Goal: Task Accomplishment & Management: Manage account settings

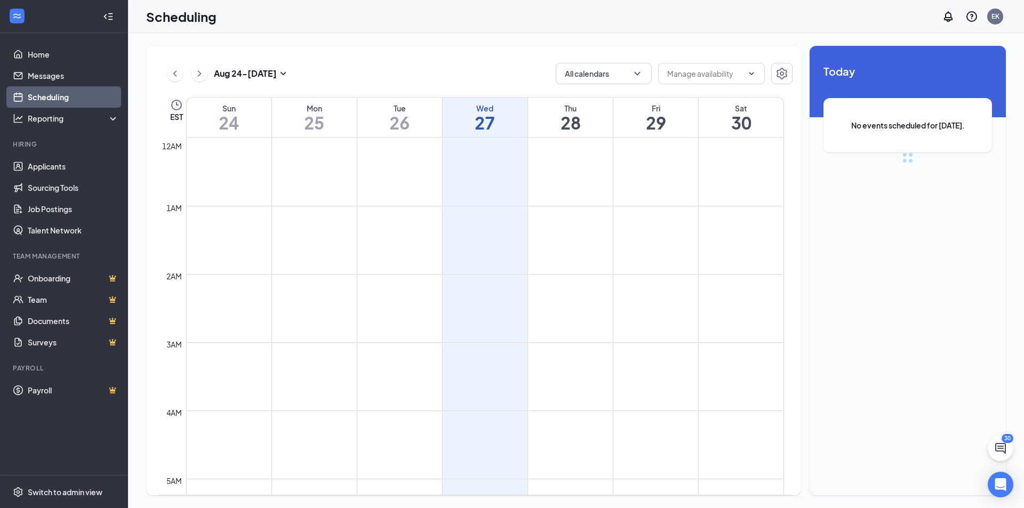
scroll to position [524, 0]
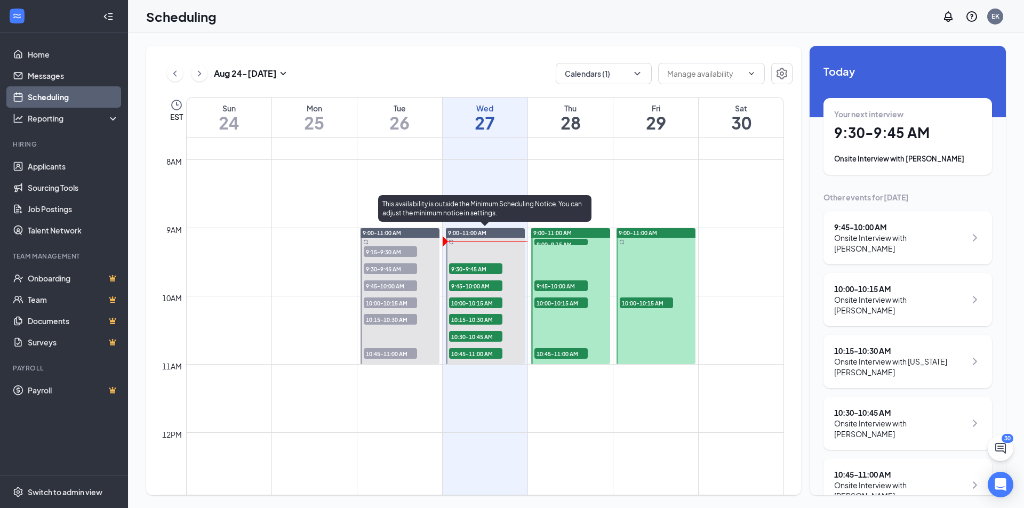
click at [471, 267] on span "9:30-9:45 AM" at bounding box center [475, 268] width 53 height 11
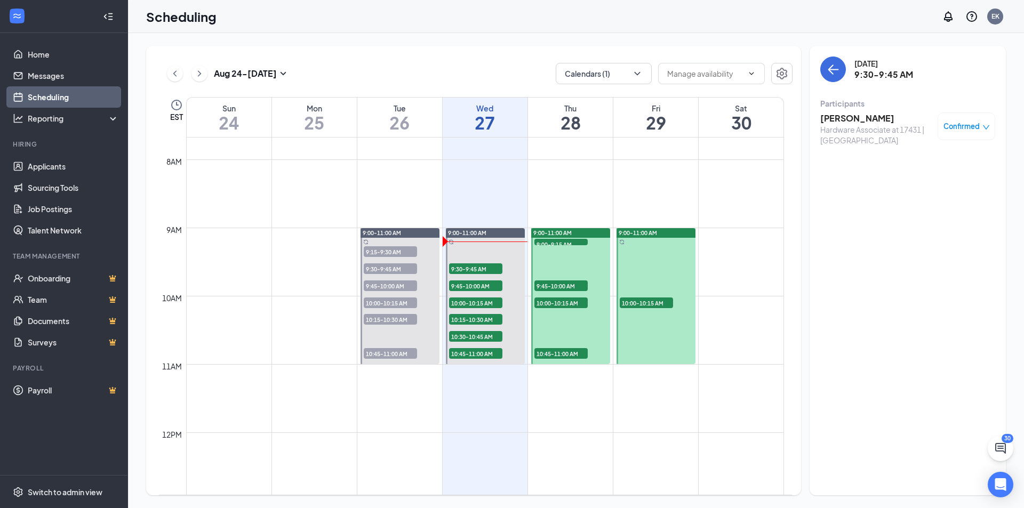
click at [841, 123] on h3 "[PERSON_NAME]" at bounding box center [876, 118] width 112 height 12
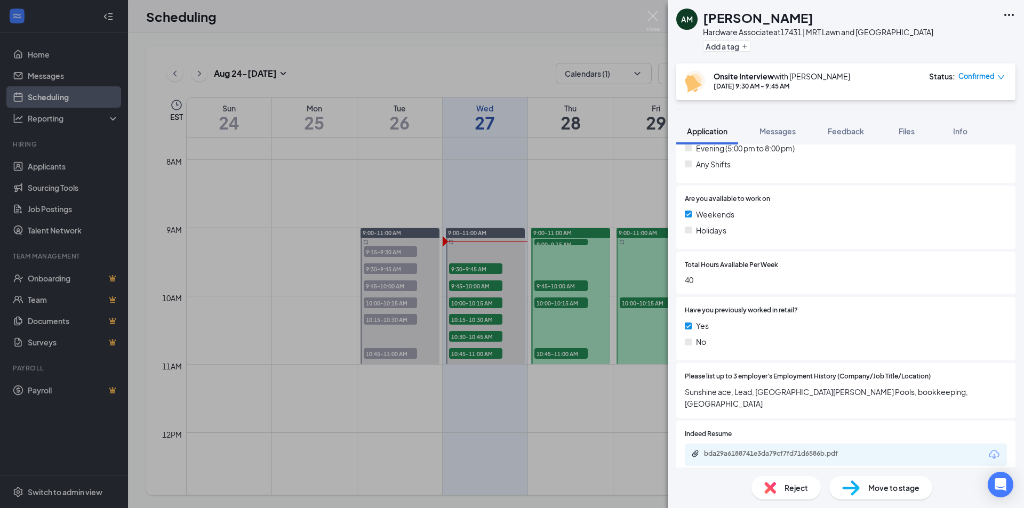
scroll to position [373, 0]
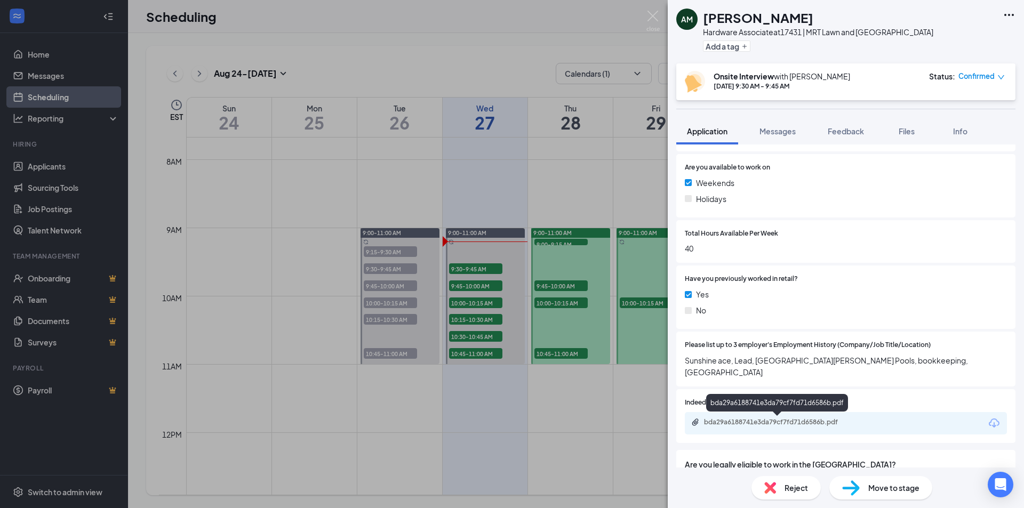
click at [751, 420] on div "bda29a6188741e3da79cf7fd71d6586b.pdf" at bounding box center [778, 422] width 149 height 9
click at [484, 285] on div "AM [PERSON_NAME] Hardware Associate at 17431 | MRT Lawn and Garden Center Add a…" at bounding box center [512, 254] width 1024 height 508
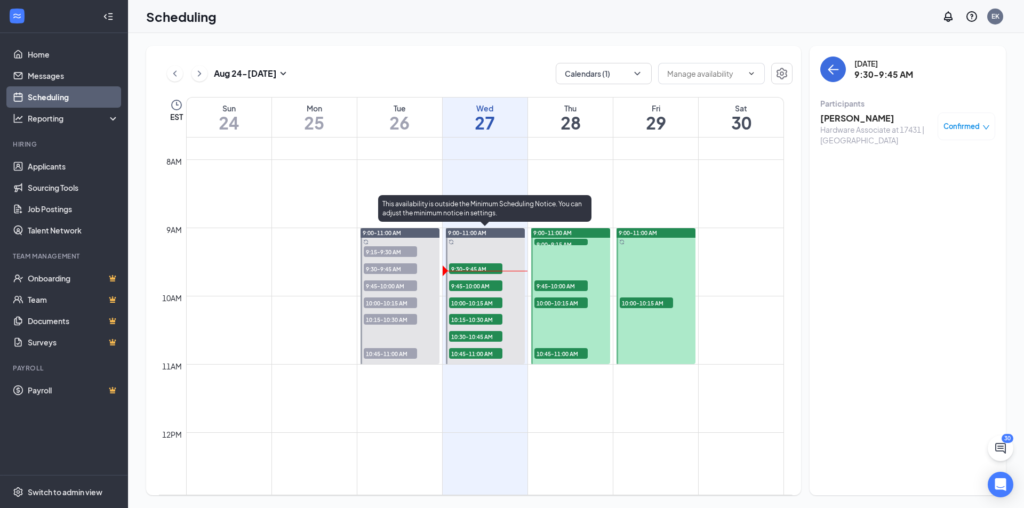
click at [484, 285] on span "9:45-10:00 AM" at bounding box center [475, 285] width 53 height 11
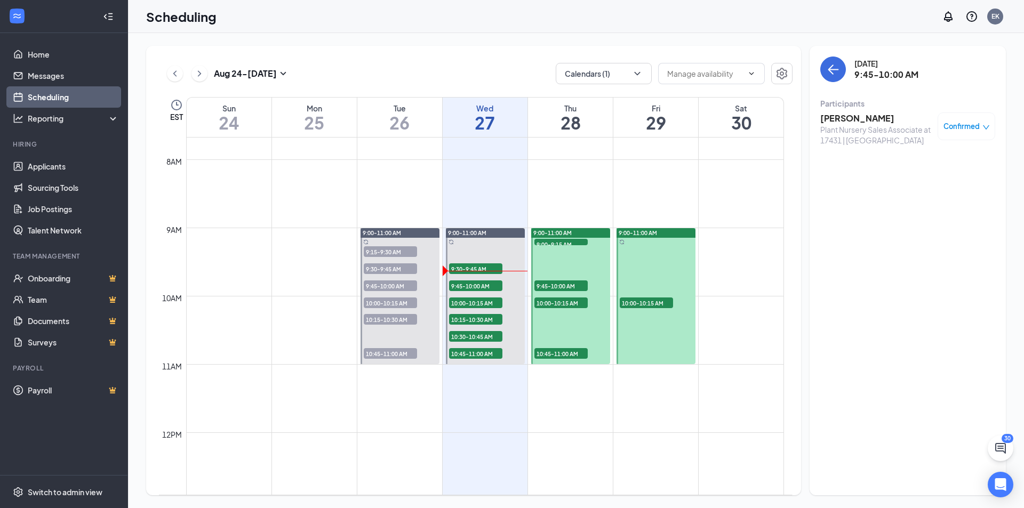
click at [847, 123] on h3 "[PERSON_NAME]" at bounding box center [876, 118] width 112 height 12
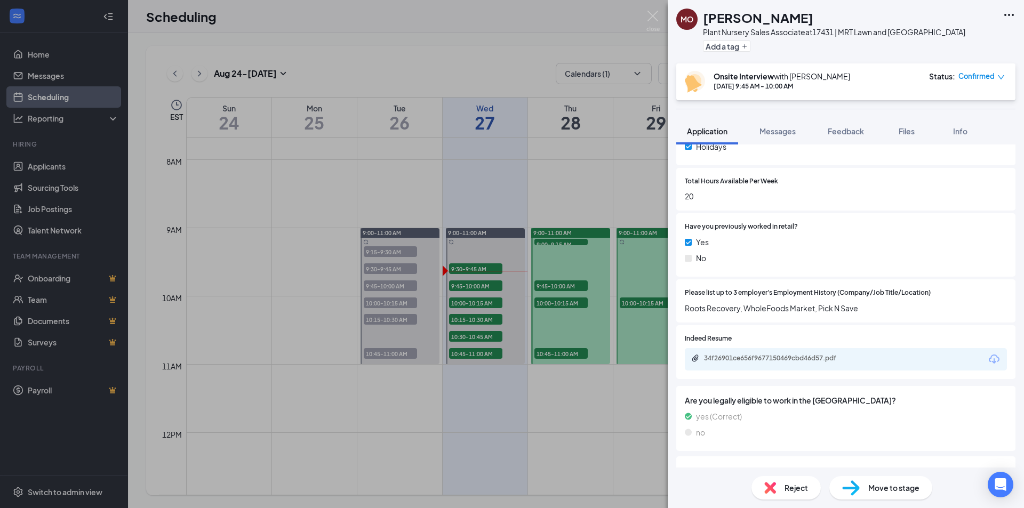
scroll to position [426, 0]
click at [784, 355] on div "34f26901ce656f9677150469cbd46d57.pdf" at bounding box center [778, 357] width 149 height 9
click at [477, 302] on div "MO [PERSON_NAME] Plant Nursery Sales Associate at 17431 | MRT Lawn and Garden C…" at bounding box center [512, 254] width 1024 height 508
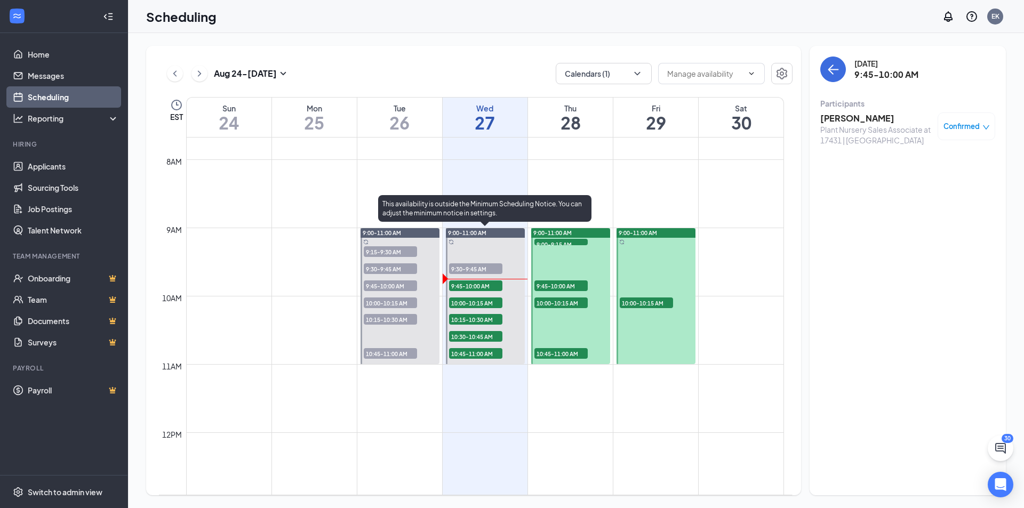
click at [477, 302] on span "10:00-10:15 AM" at bounding box center [475, 302] width 53 height 11
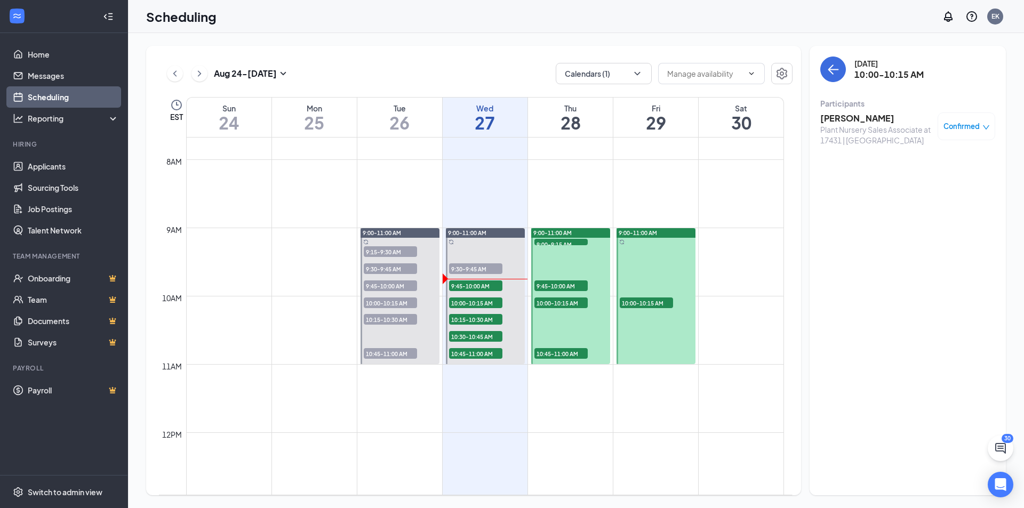
click at [879, 119] on h3 "[PERSON_NAME]" at bounding box center [876, 118] width 112 height 12
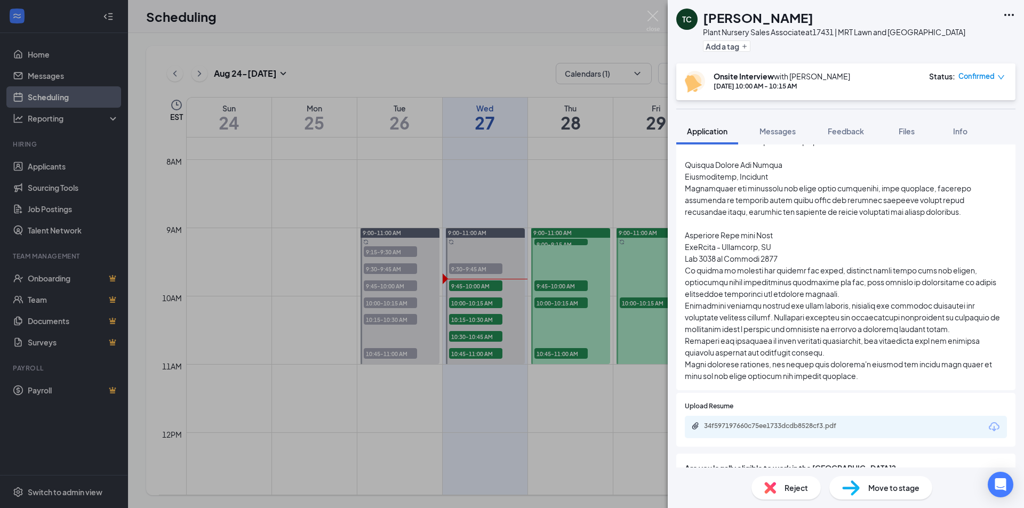
scroll to position [693, 0]
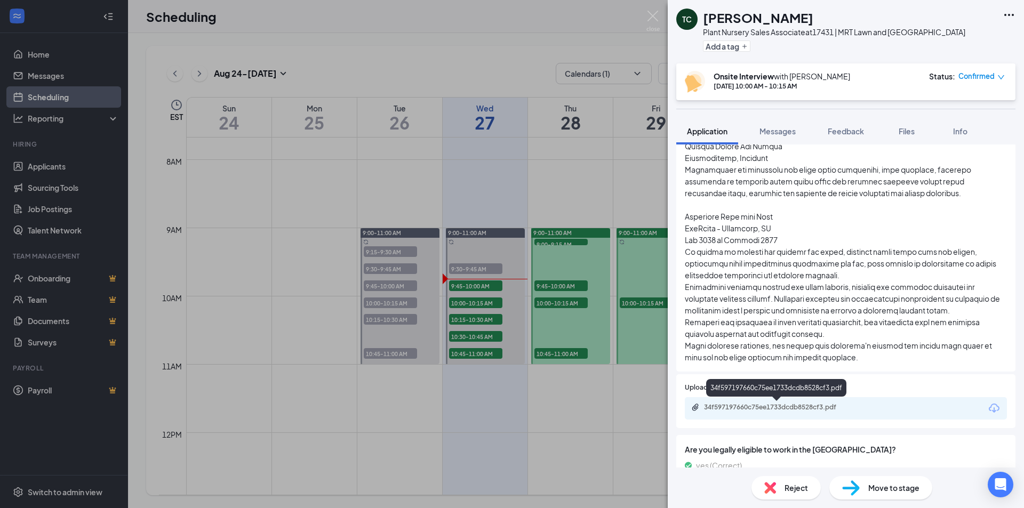
click at [826, 409] on div "34f597197660c75ee1733dcdb8528cf3.pdf" at bounding box center [778, 407] width 149 height 9
click at [487, 318] on div "TC [PERSON_NAME] Plant Nursery Sales Associate at 17431 | MRT Lawn and [GEOGRAP…" at bounding box center [512, 254] width 1024 height 508
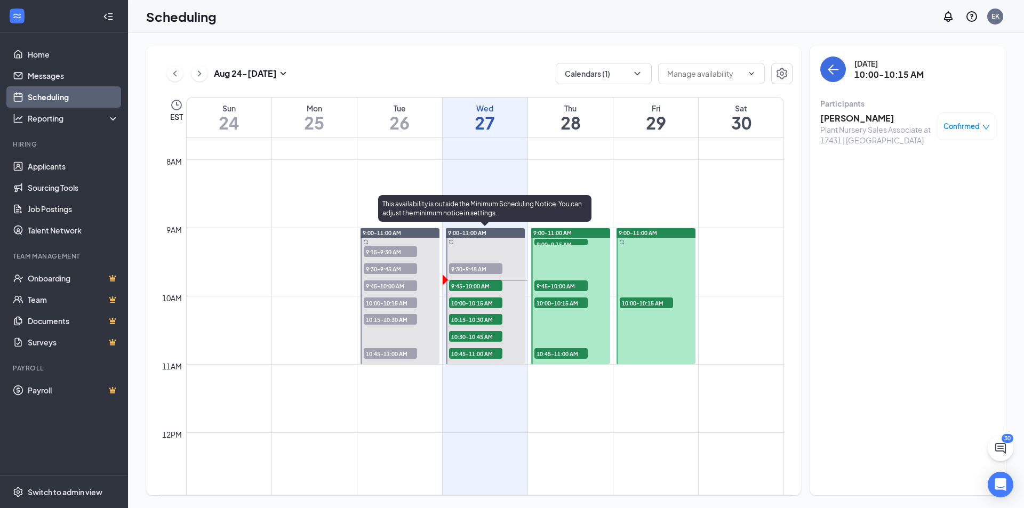
click at [487, 318] on span "10:15-10:30 AM" at bounding box center [475, 319] width 53 height 11
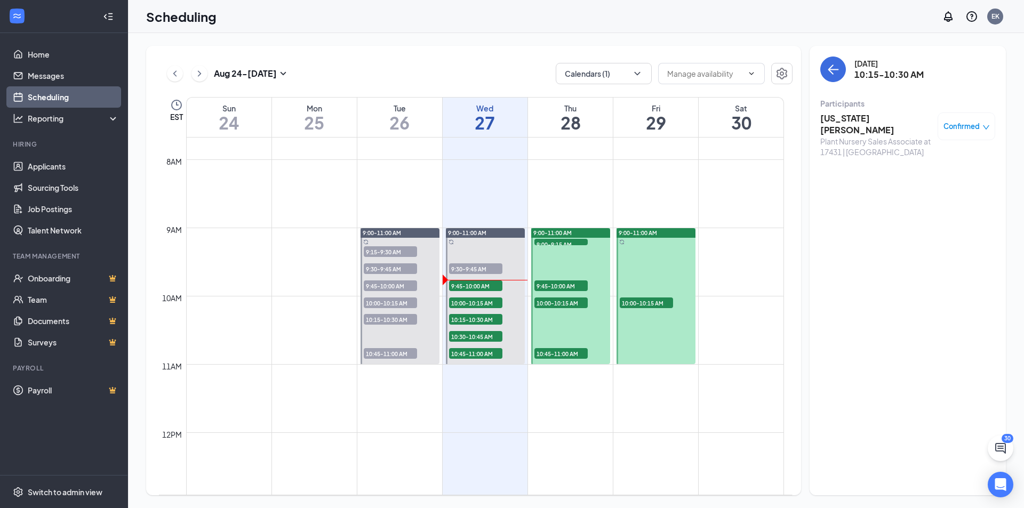
click at [852, 123] on h3 "[US_STATE] [PERSON_NAME]" at bounding box center [876, 123] width 112 height 23
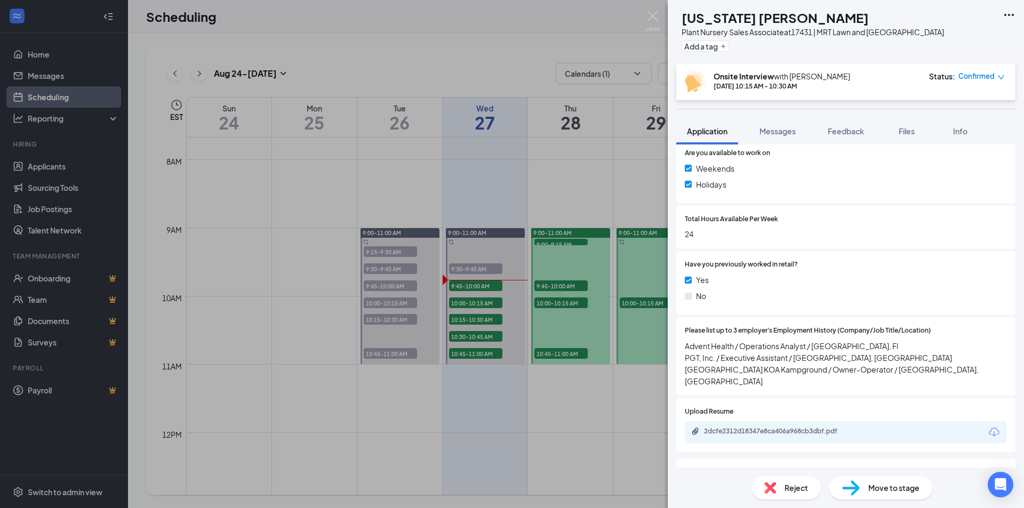
scroll to position [426, 0]
click at [479, 335] on div "VT [US_STATE] [PERSON_NAME] Plant Nursery Sales Associate at 17431 | MRT Lawn a…" at bounding box center [512, 254] width 1024 height 508
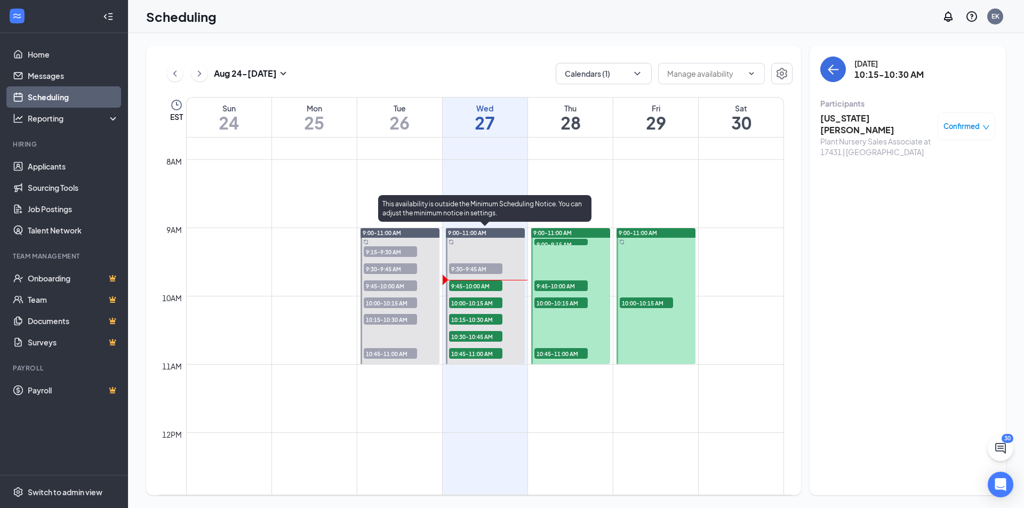
click at [478, 335] on span "10:30-10:45 AM" at bounding box center [475, 336] width 53 height 11
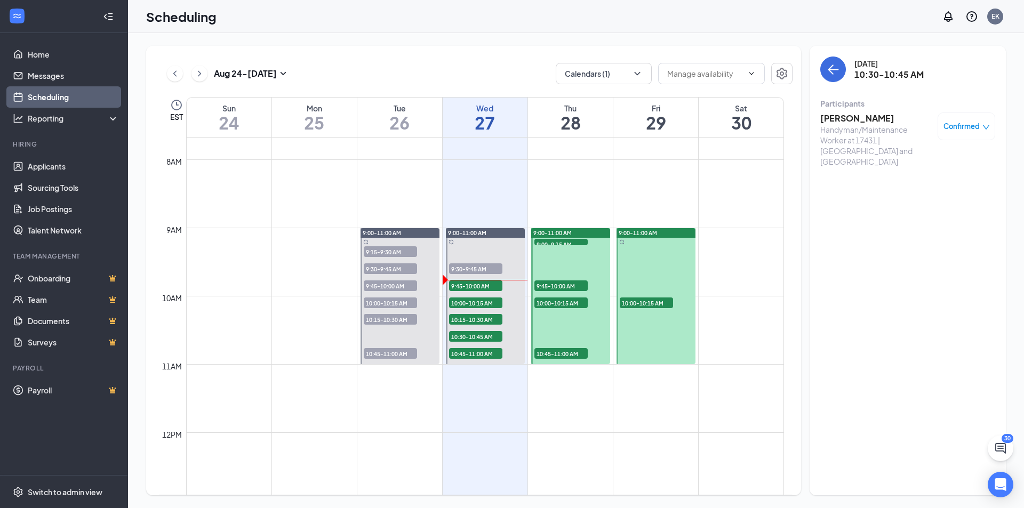
click at [851, 120] on h3 "[PERSON_NAME]" at bounding box center [876, 118] width 112 height 12
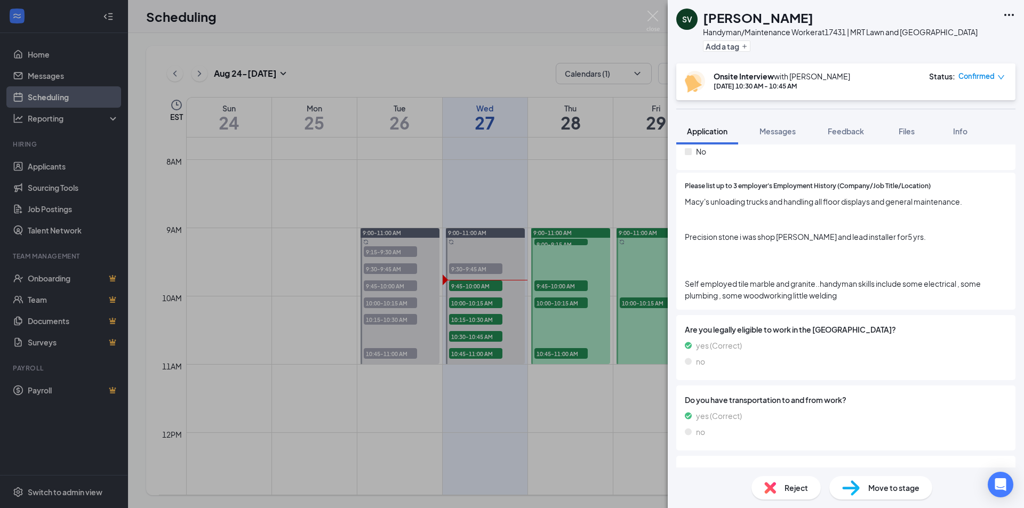
scroll to position [533, 0]
click at [480, 336] on div "SV [PERSON_NAME] Handyman/Maintenance Worker at 17431 | MRT Lawn and Garden Cen…" at bounding box center [512, 254] width 1024 height 508
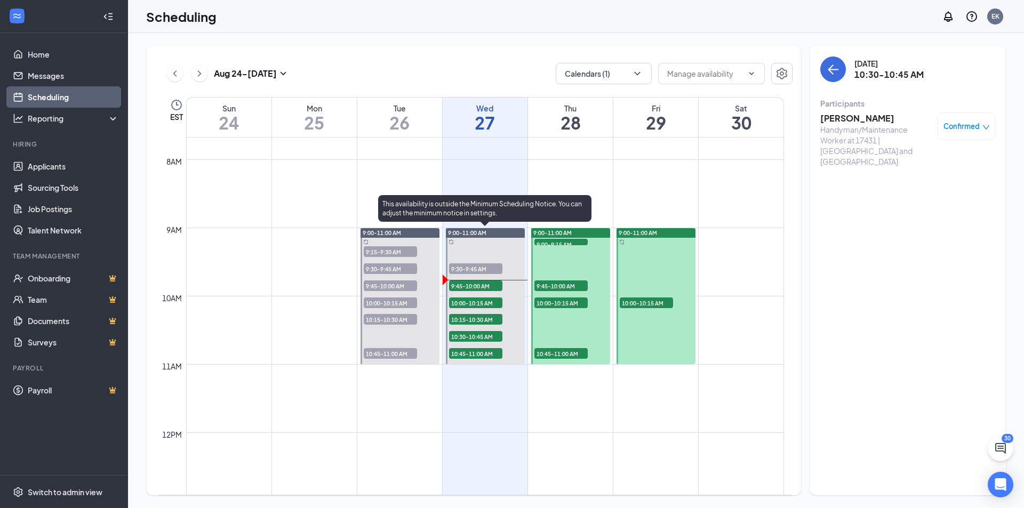
click at [480, 336] on span "10:30-10:45 AM" at bounding box center [475, 336] width 53 height 11
click at [480, 352] on span "10:45-11:00 AM" at bounding box center [475, 353] width 53 height 11
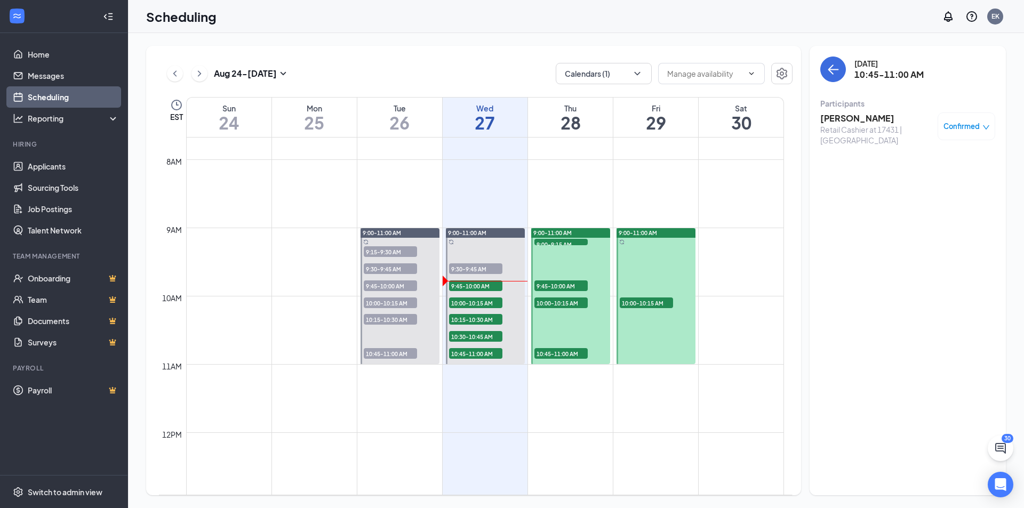
click at [859, 118] on h3 "[PERSON_NAME]" at bounding box center [876, 118] width 112 height 12
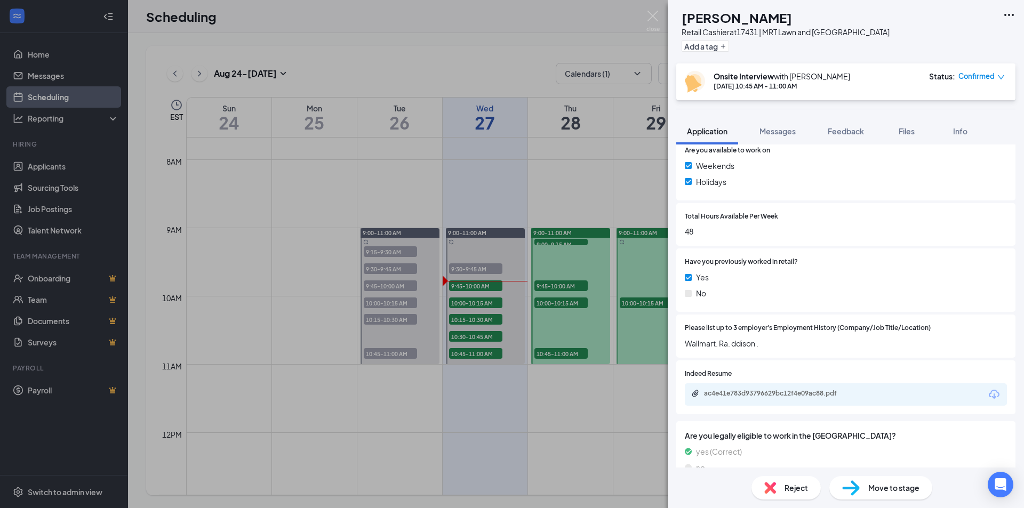
scroll to position [426, 0]
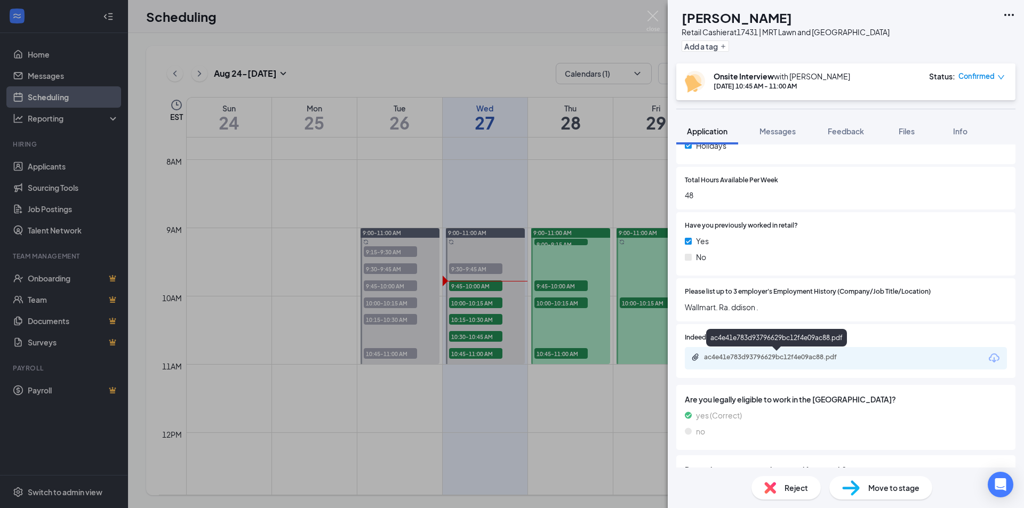
click at [760, 356] on div "ac4e41e783d93796629bc12f4e09ac88.pdf" at bounding box center [778, 357] width 149 height 9
click at [543, 392] on div "[PERSON_NAME] Retail Cashier at 17431 | MRT Lawn and Garden Center Add a tag On…" at bounding box center [512, 254] width 1024 height 508
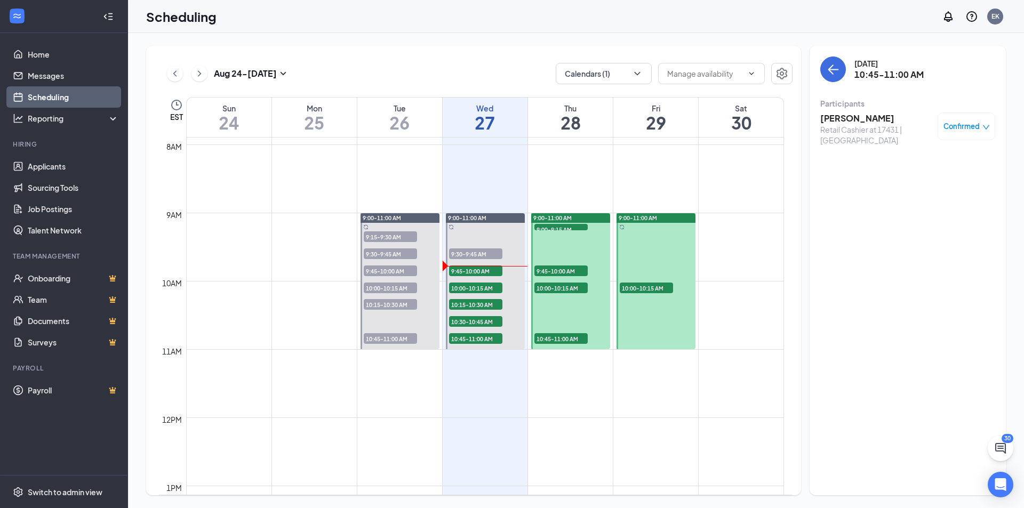
scroll to position [524, 0]
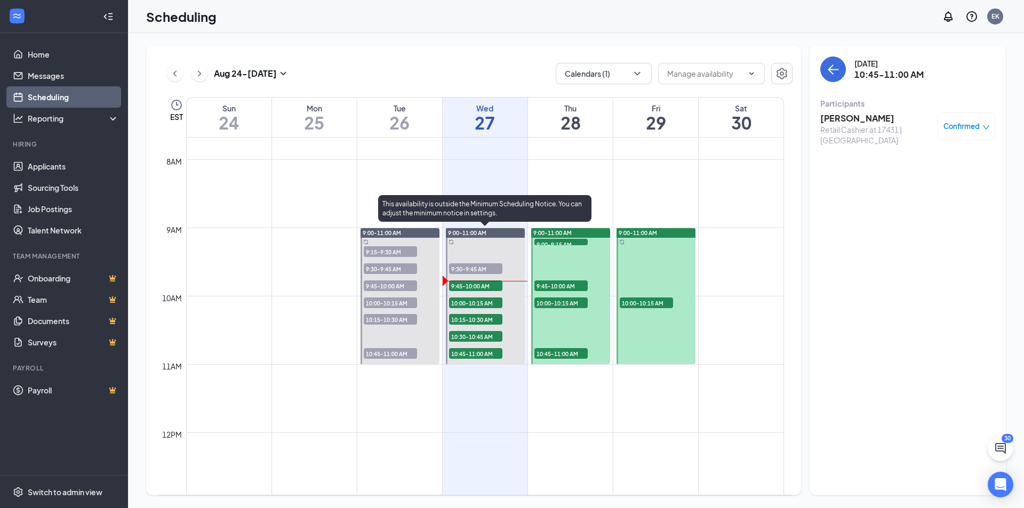
click at [482, 303] on span "10:00-10:15 AM" at bounding box center [475, 302] width 53 height 11
click at [482, 319] on span "10:15-10:30 AM" at bounding box center [475, 319] width 53 height 11
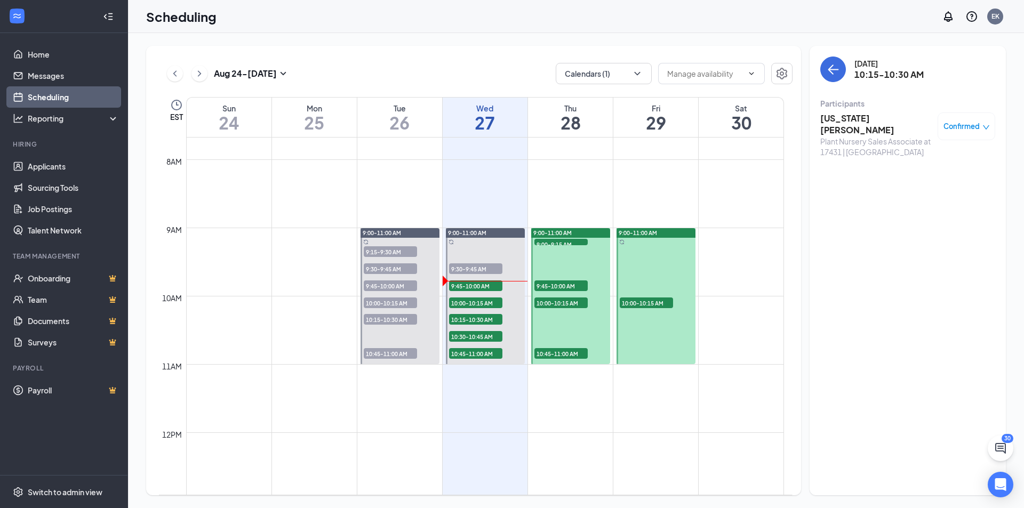
click at [862, 118] on h3 "[US_STATE] [PERSON_NAME]" at bounding box center [876, 123] width 112 height 23
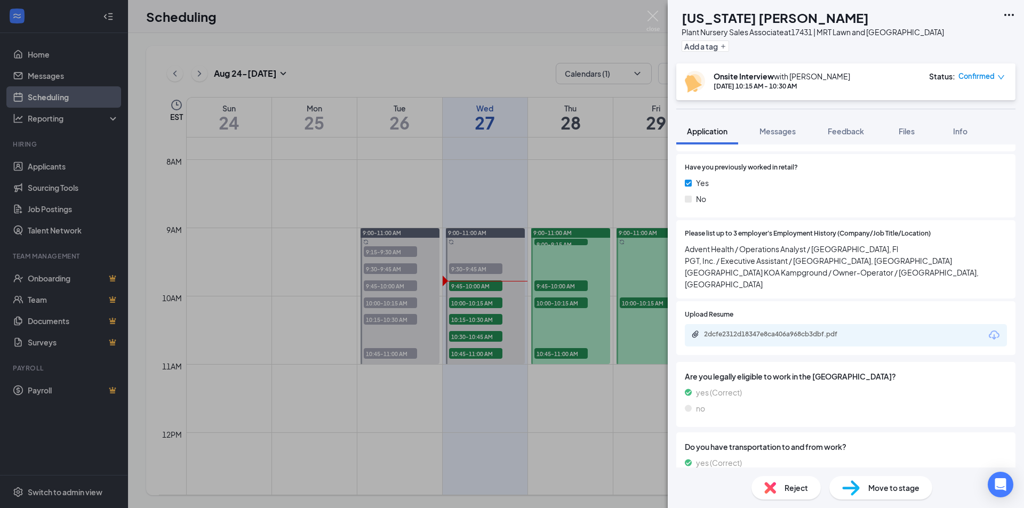
scroll to position [533, 0]
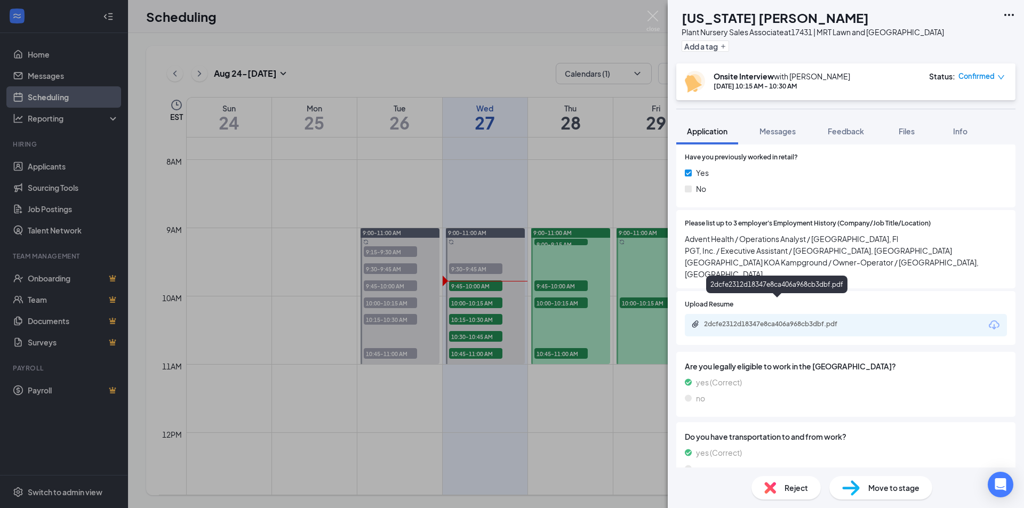
click at [793, 320] on div "2dcfe2312d18347e8ca406a968cb3dbf.pdf" at bounding box center [778, 324] width 149 height 9
click at [475, 304] on div "VT [US_STATE] [PERSON_NAME] Plant Nursery Sales Associate at 17431 | MRT Lawn a…" at bounding box center [512, 254] width 1024 height 508
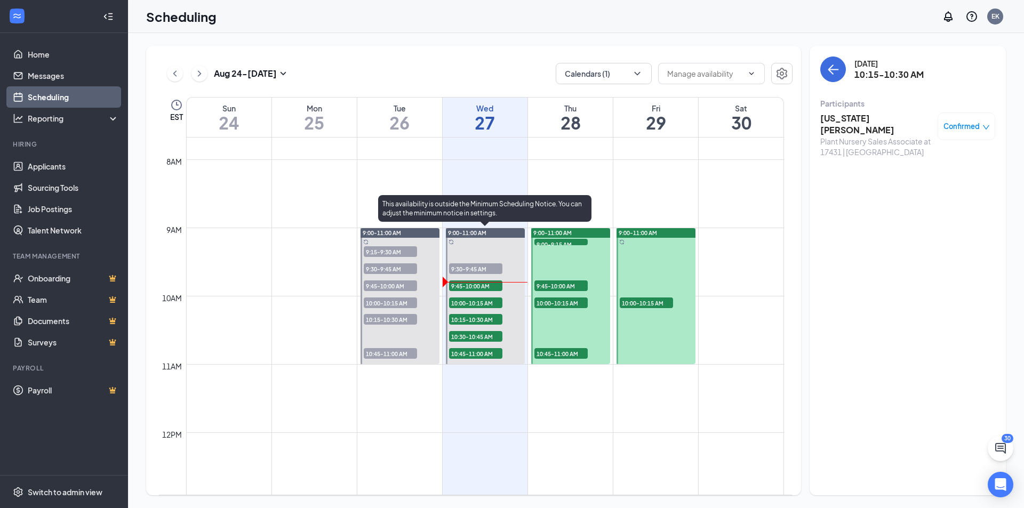
click at [475, 304] on span "10:00-10:15 AM" at bounding box center [475, 302] width 53 height 11
click at [471, 281] on span "9:45-10:00 AM" at bounding box center [475, 285] width 53 height 11
click at [471, 286] on span "9:45-10:00 AM" at bounding box center [475, 285] width 53 height 11
click at [468, 283] on span "9:45-10:00 AM" at bounding box center [475, 285] width 53 height 11
click at [466, 304] on span "10:00-10:15 AM" at bounding box center [475, 302] width 53 height 11
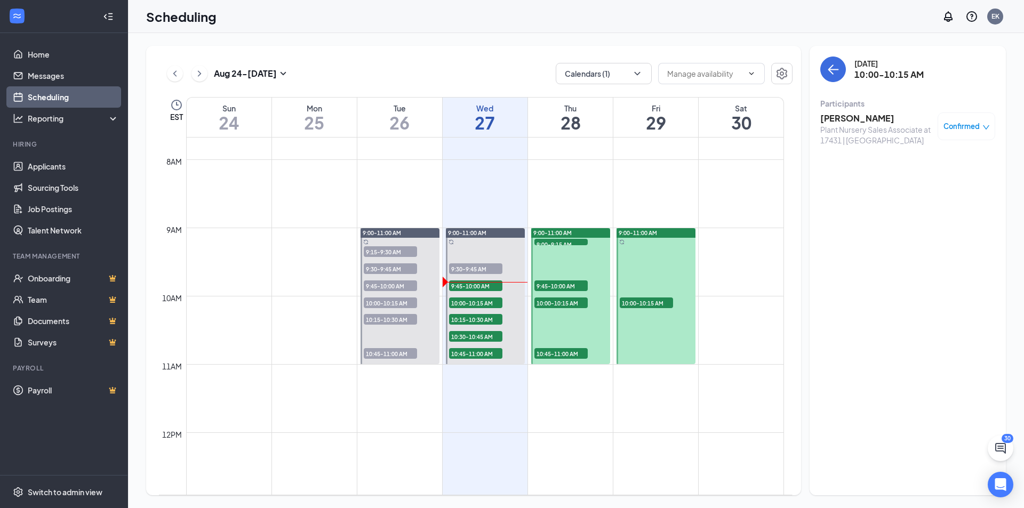
click at [861, 119] on h3 "[PERSON_NAME]" at bounding box center [876, 118] width 112 height 12
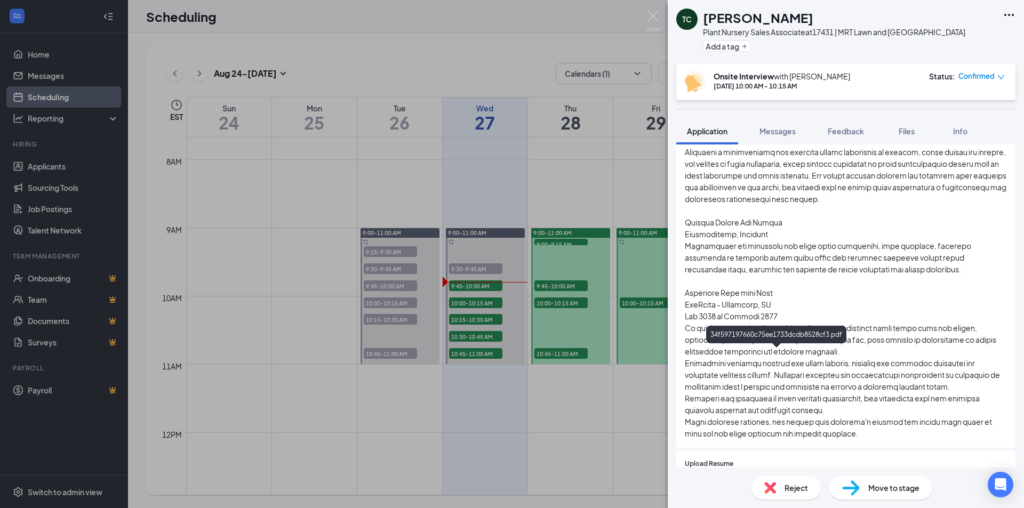
scroll to position [586, 0]
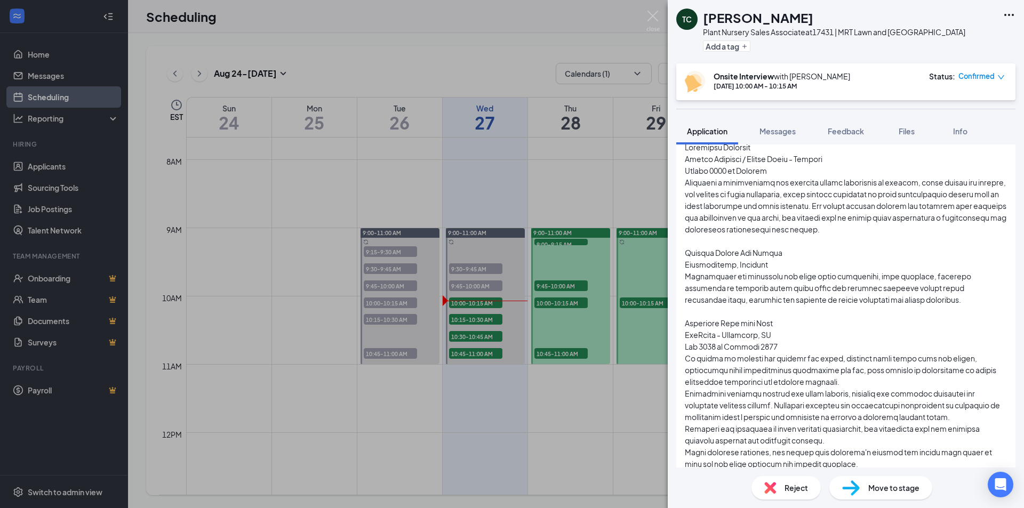
click at [485, 320] on div "TC [PERSON_NAME] Plant Nursery Sales Associate at 17431 | MRT Lawn and [GEOGRAP…" at bounding box center [512, 254] width 1024 height 508
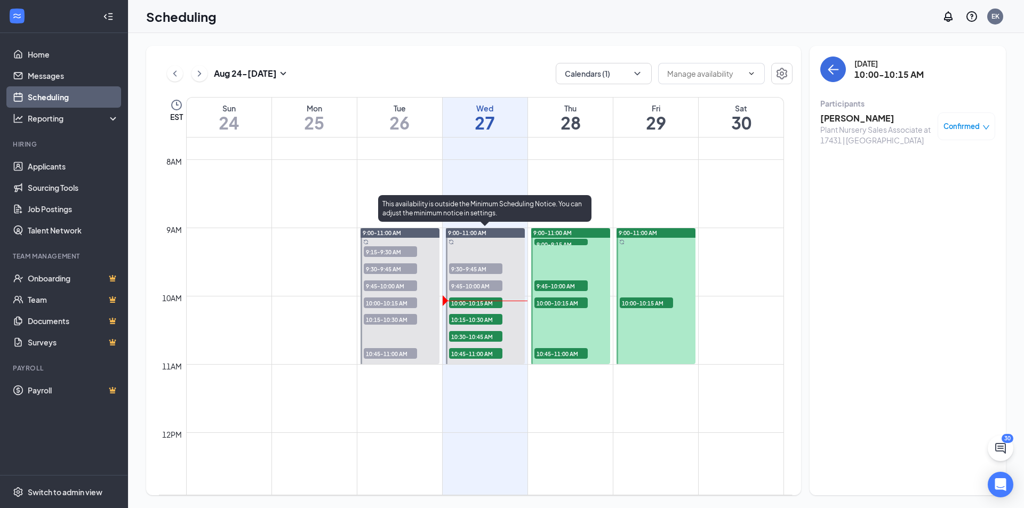
click at [485, 320] on span "10:15-10:30 AM" at bounding box center [475, 319] width 53 height 11
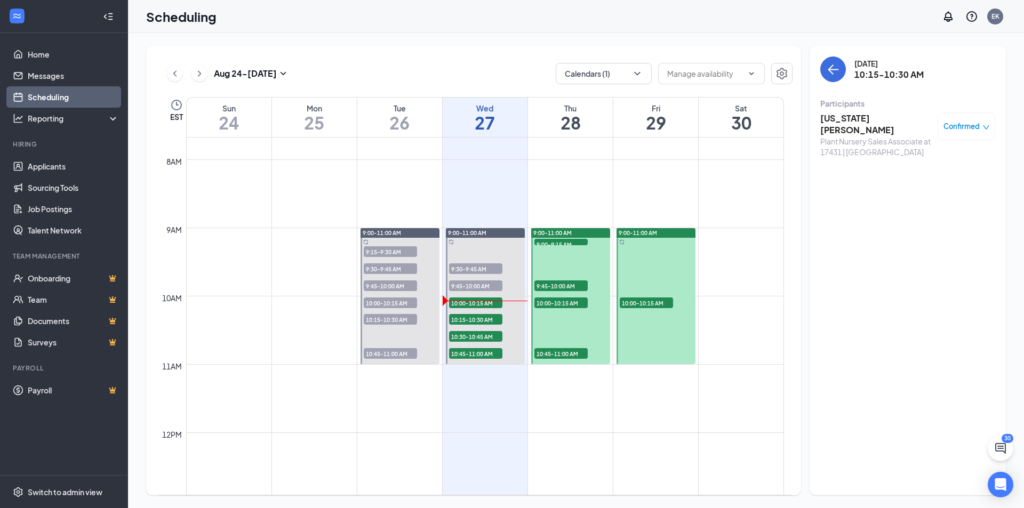
click at [847, 119] on h3 "[US_STATE] [PERSON_NAME]" at bounding box center [876, 123] width 112 height 23
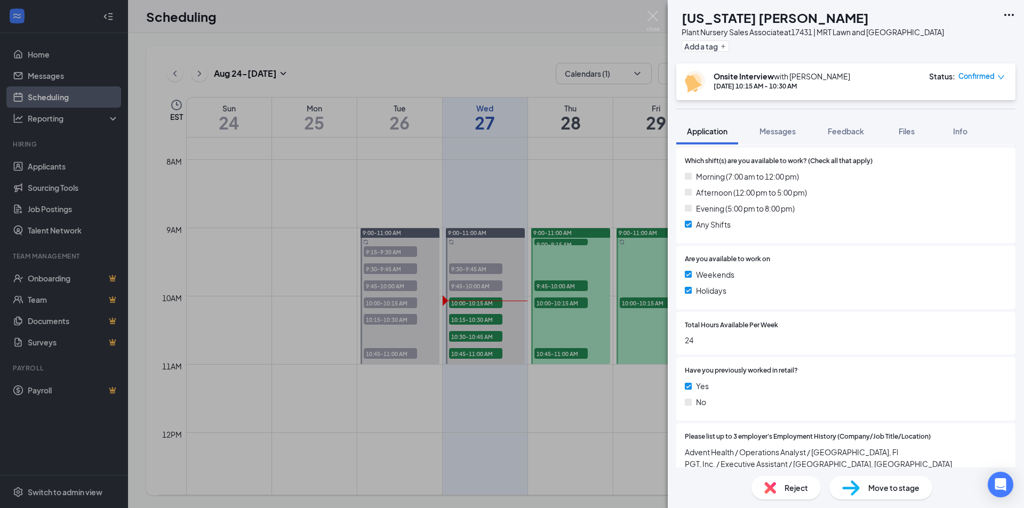
scroll to position [426, 0]
